Goal: Task Accomplishment & Management: Use online tool/utility

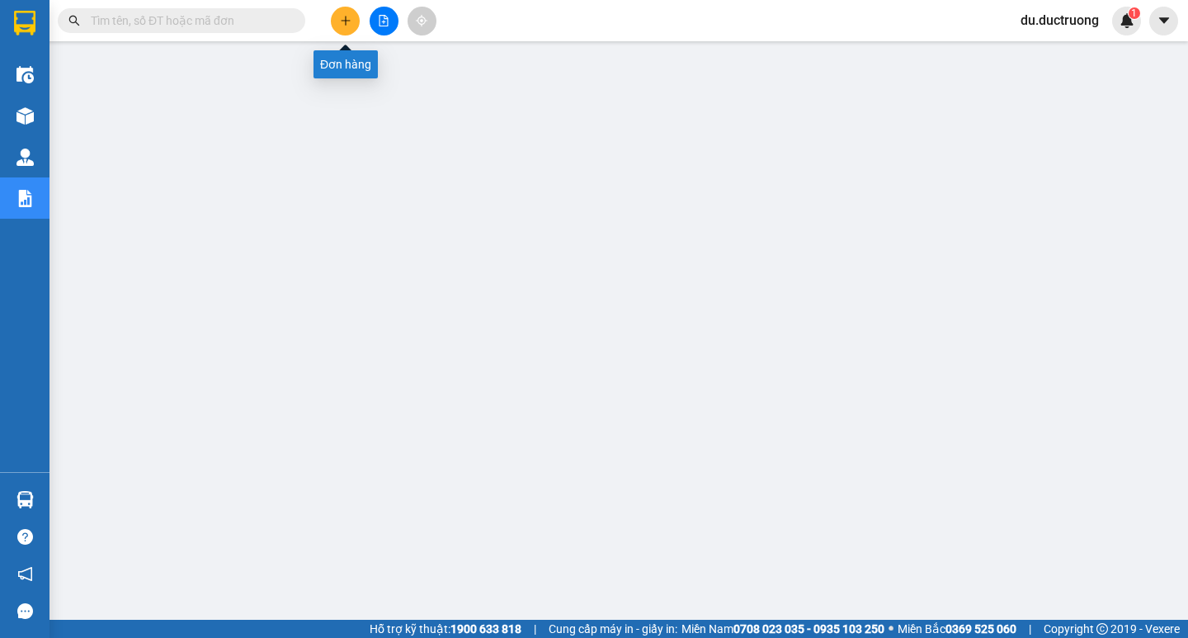
click at [346, 21] on icon "plus" at bounding box center [345, 20] width 9 height 1
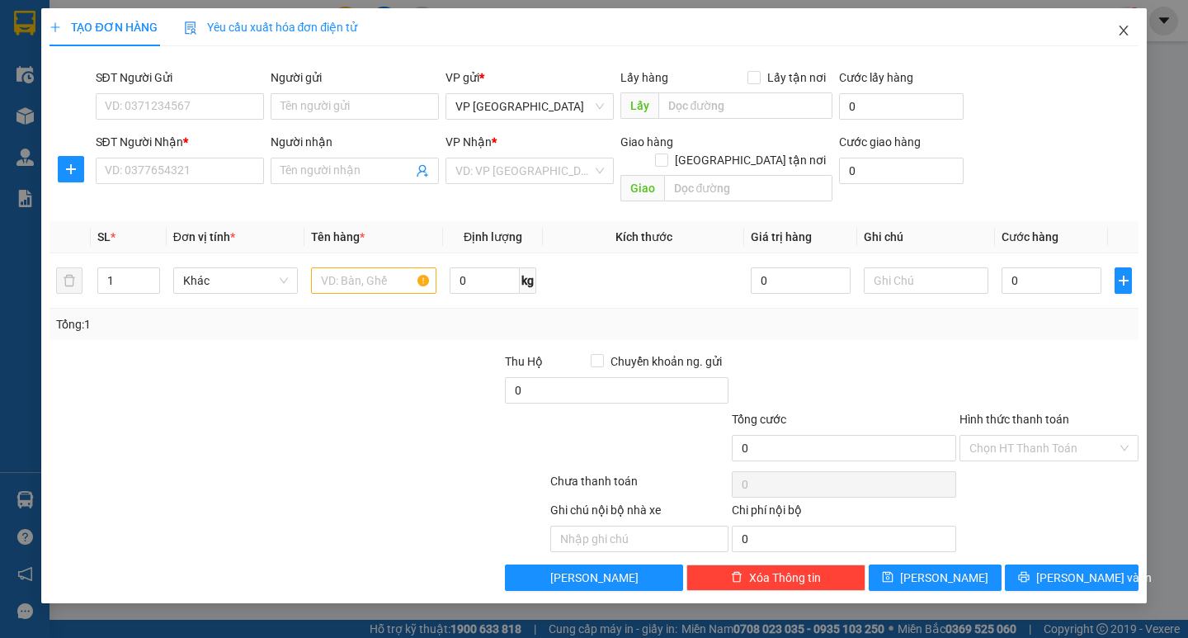
click at [1125, 29] on icon "close" at bounding box center [1123, 31] width 9 height 10
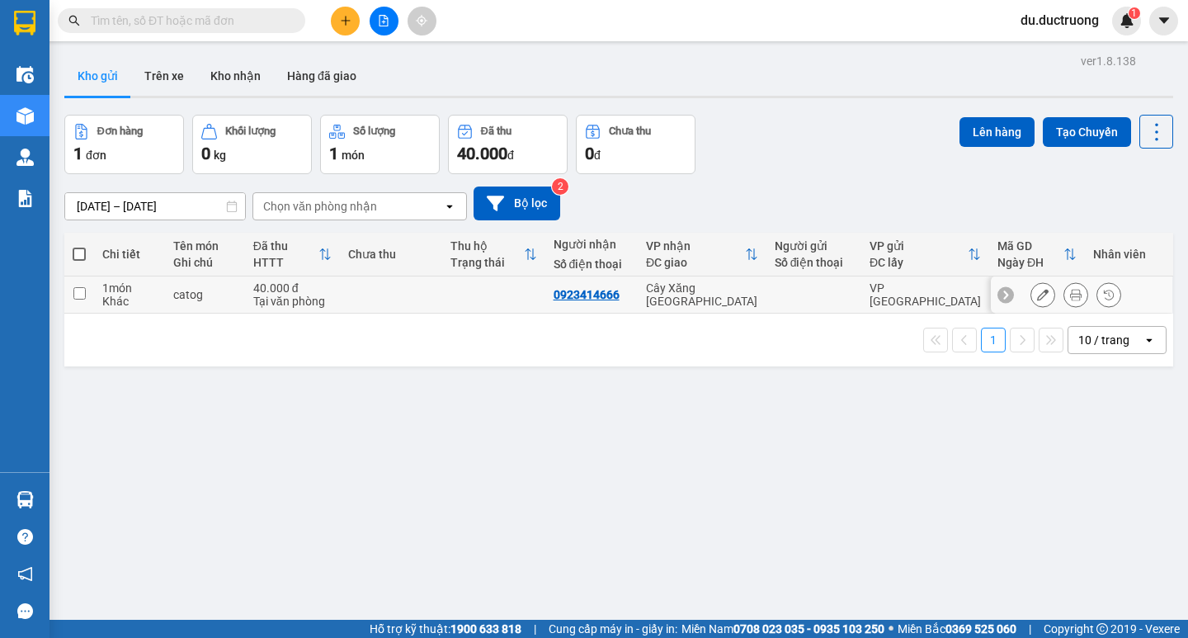
click at [162, 290] on td "1 món Khác" at bounding box center [129, 294] width 71 height 37
checkbox input "true"
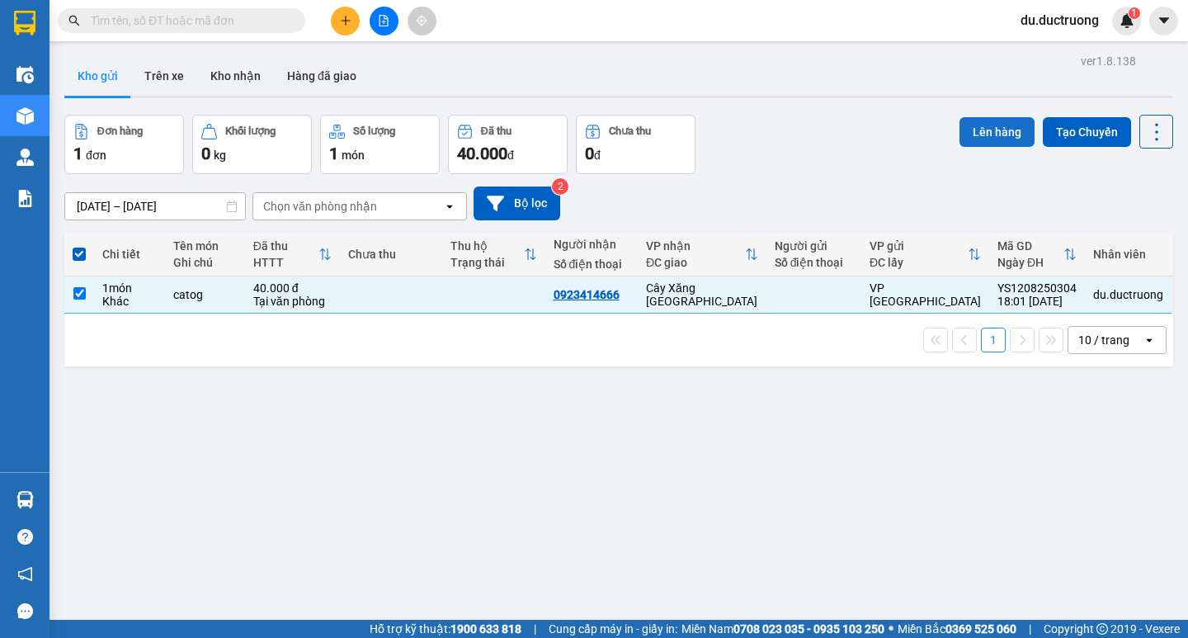
click at [978, 137] on button "Lên hàng" at bounding box center [996, 132] width 75 height 30
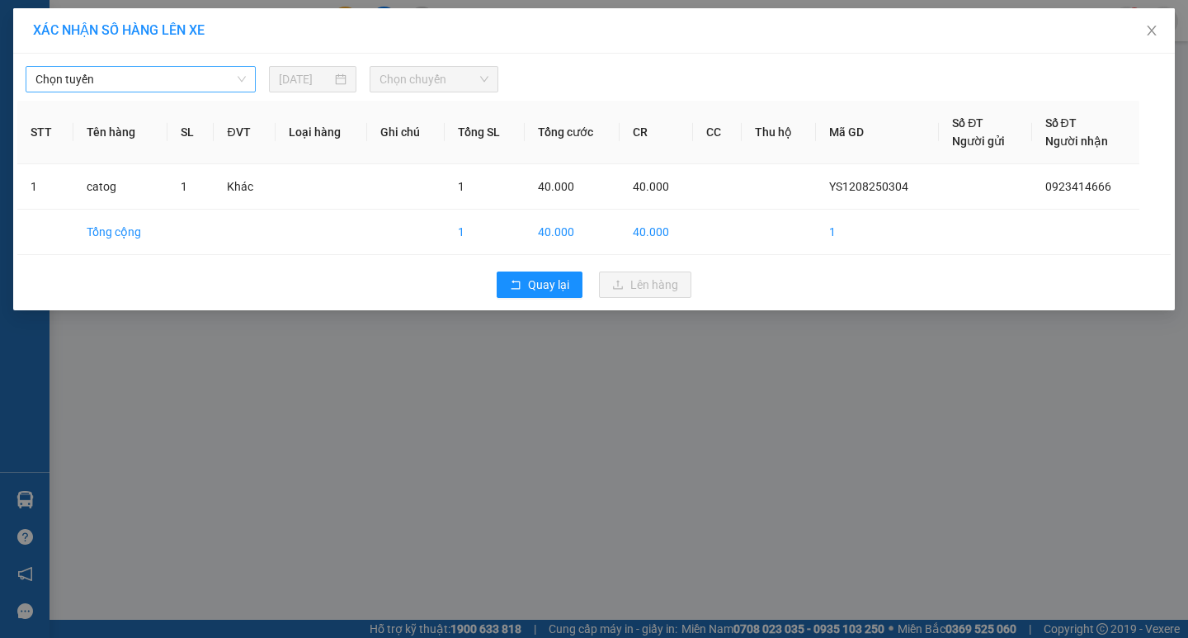
click at [218, 82] on span "Chọn tuyến" at bounding box center [140, 79] width 210 height 25
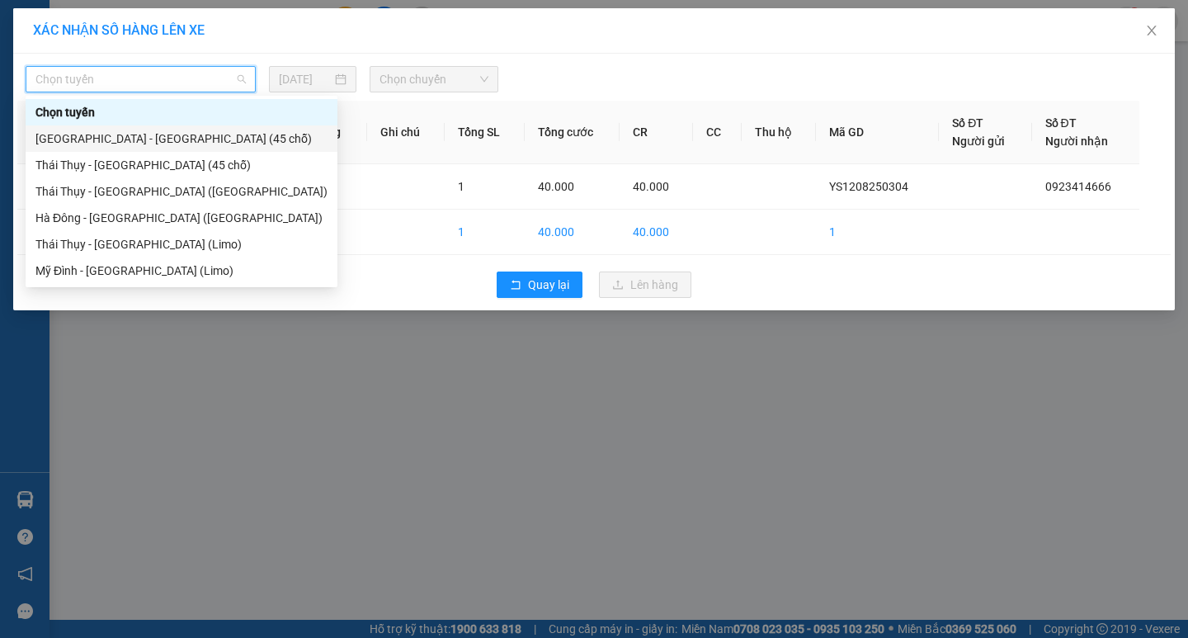
click at [115, 137] on div "[GEOGRAPHIC_DATA] - [GEOGRAPHIC_DATA] (45 chỗ)" at bounding box center [181, 139] width 292 height 18
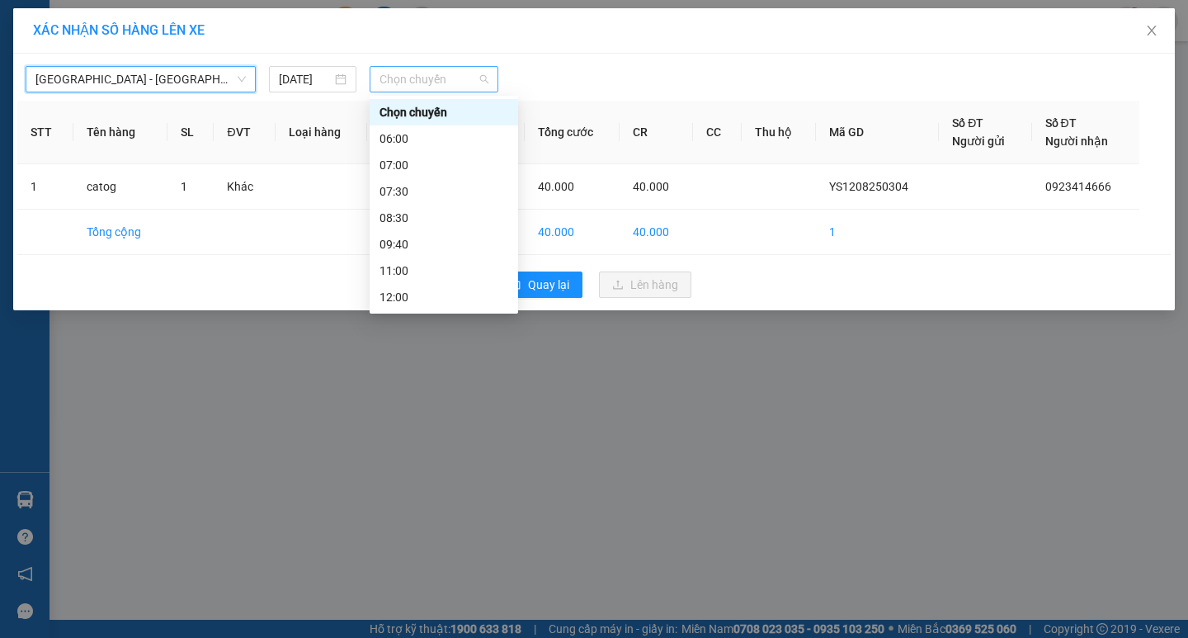
click at [412, 78] on span "Chọn chuyến" at bounding box center [433, 79] width 109 height 25
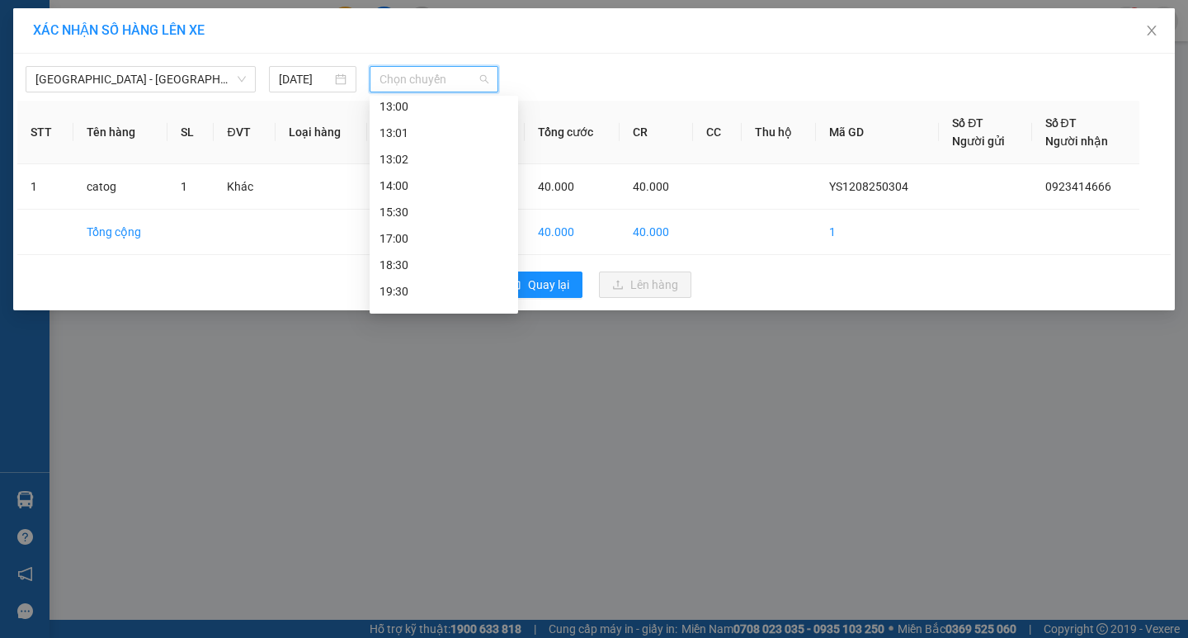
scroll to position [238, 0]
click at [421, 246] on div "18:30" at bounding box center [443, 244] width 129 height 18
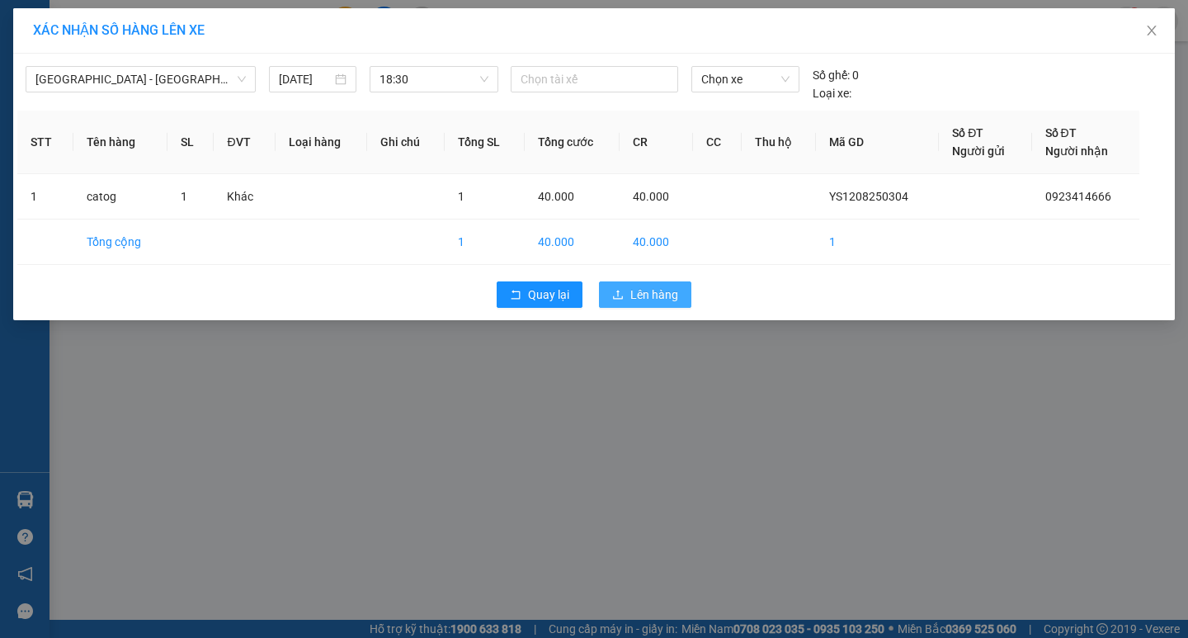
click at [678, 293] on button "Lên hàng" at bounding box center [645, 294] width 92 height 26
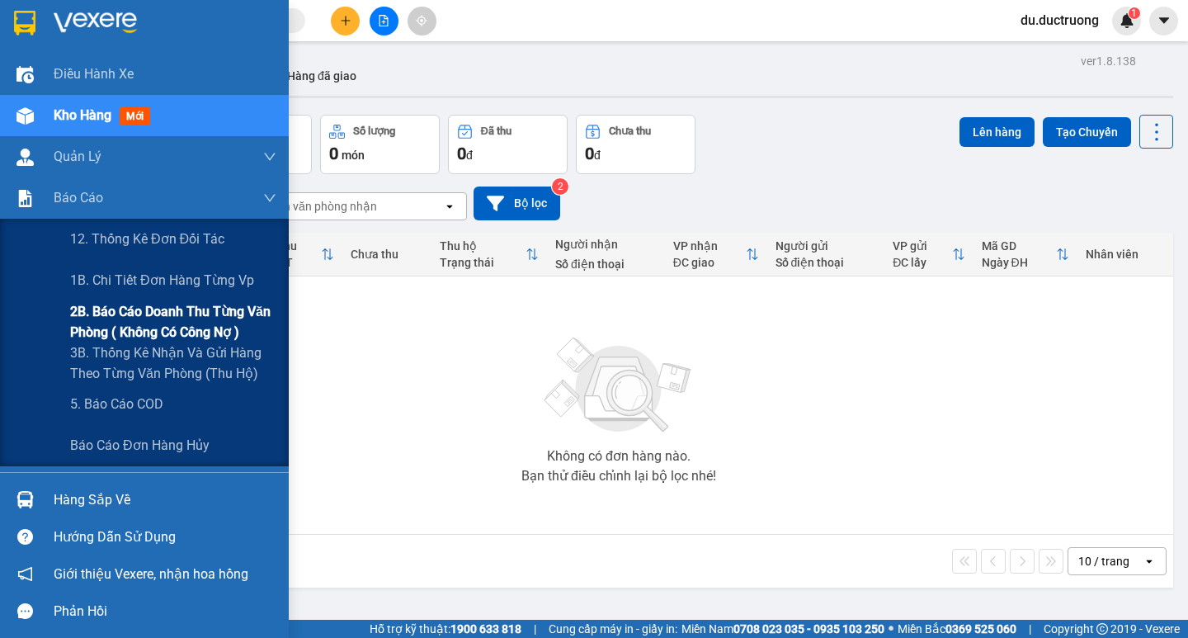
click at [120, 320] on span "2B. Báo cáo doanh thu từng văn phòng ( không có công nợ )" at bounding box center [173, 321] width 206 height 41
